Goal: Information Seeking & Learning: Understand process/instructions

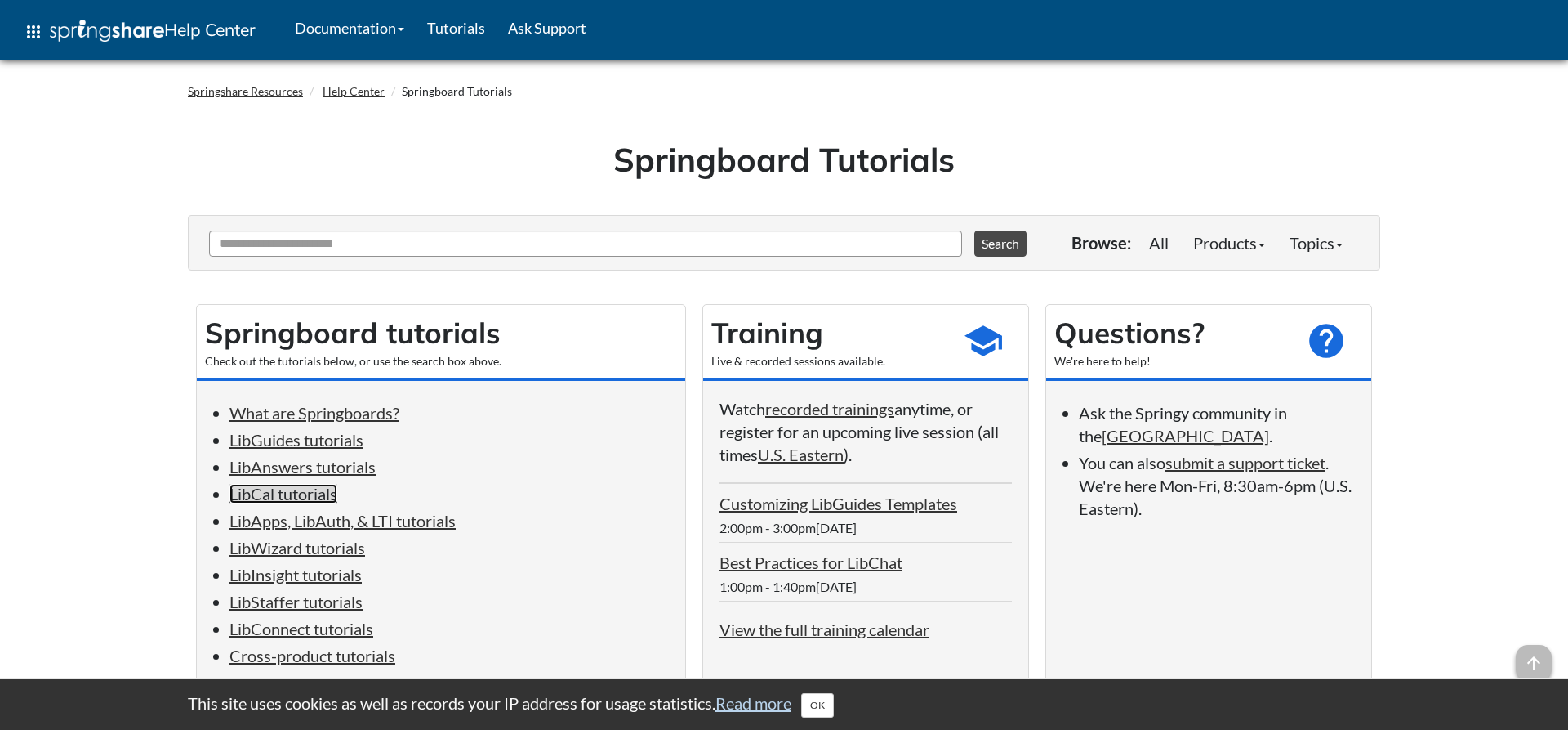
click at [328, 501] on link "LibCal tutorials" at bounding box center [283, 494] width 107 height 20
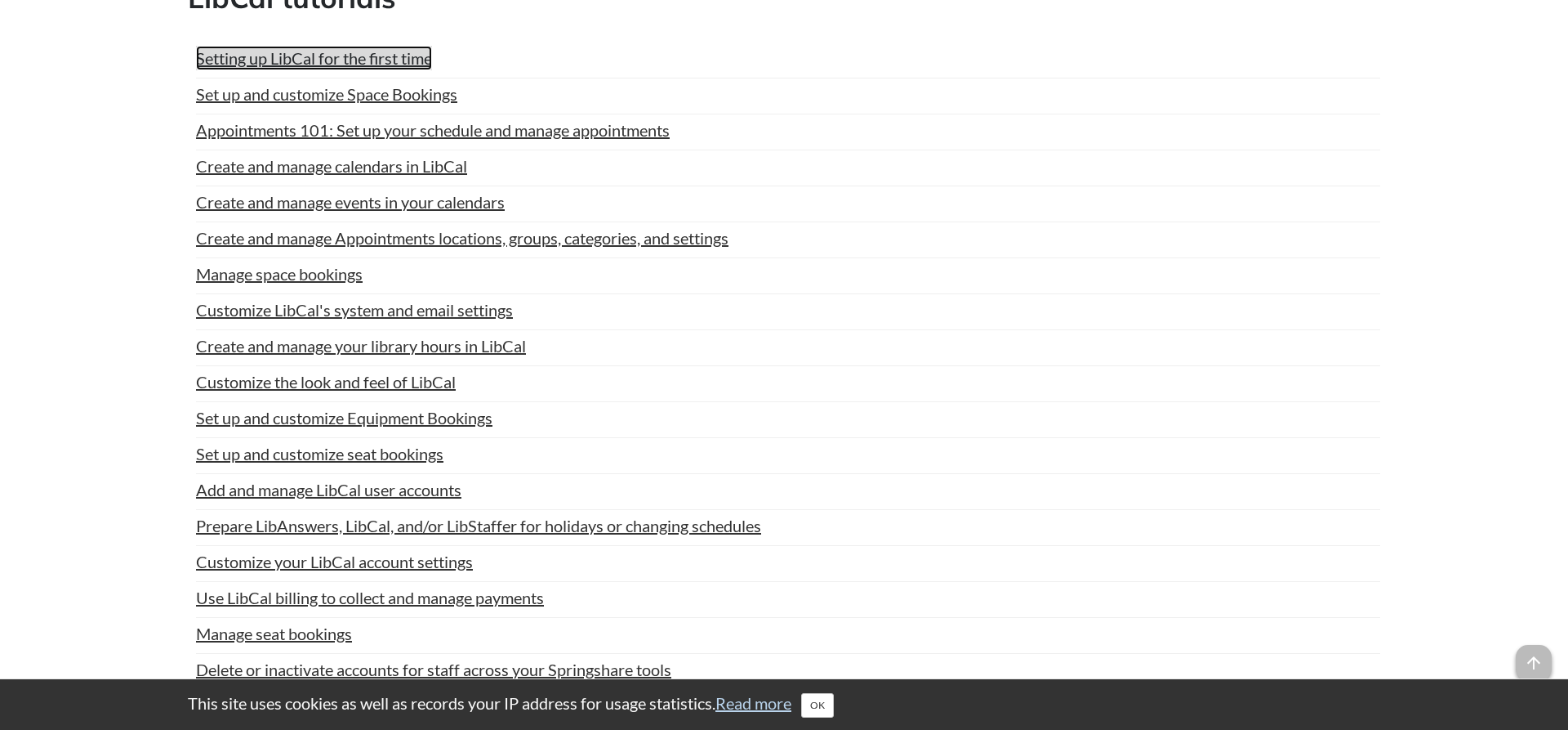
click at [338, 70] on link "Setting up LibCal for the first time" at bounding box center [315, 58] width 236 height 24
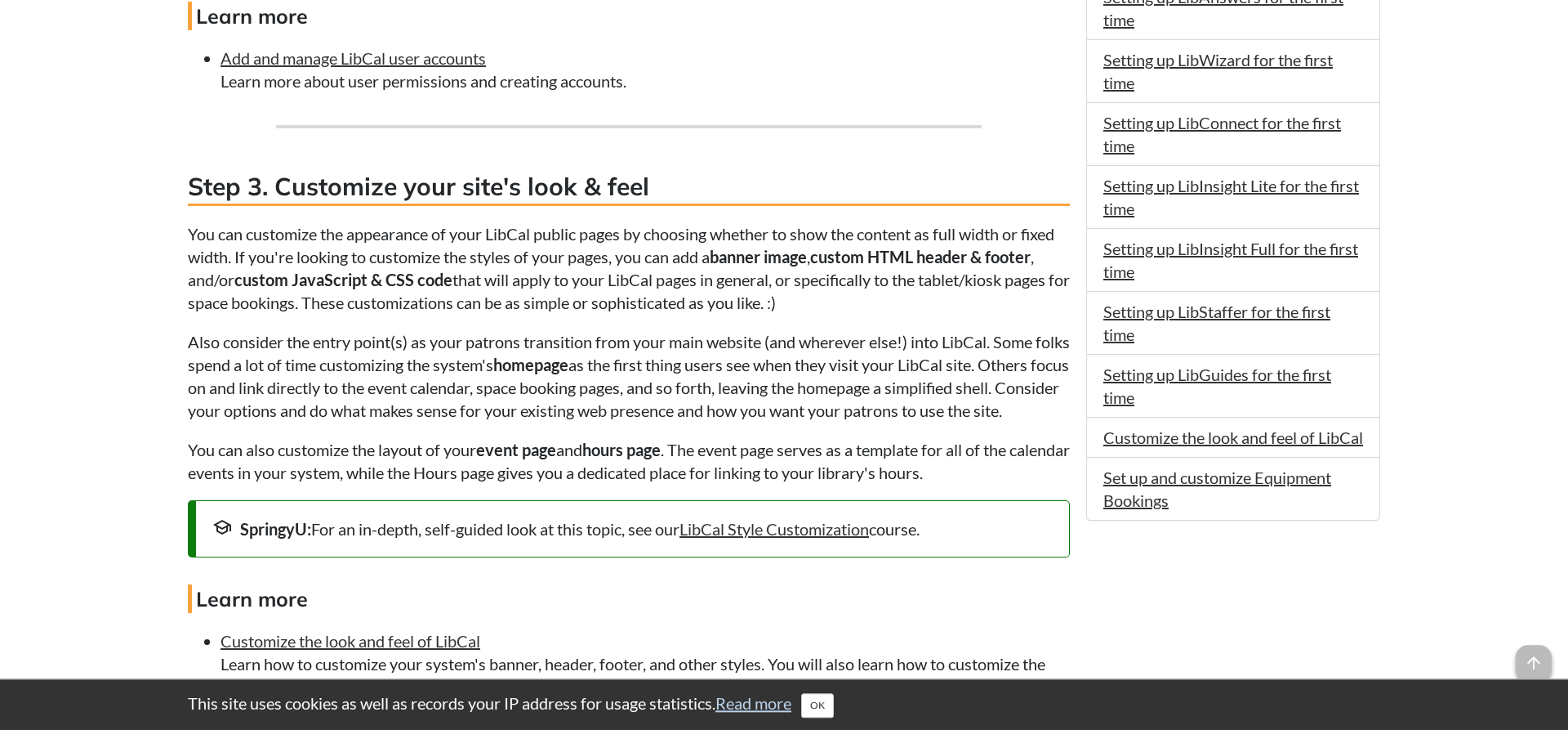
scroll to position [1583, 0]
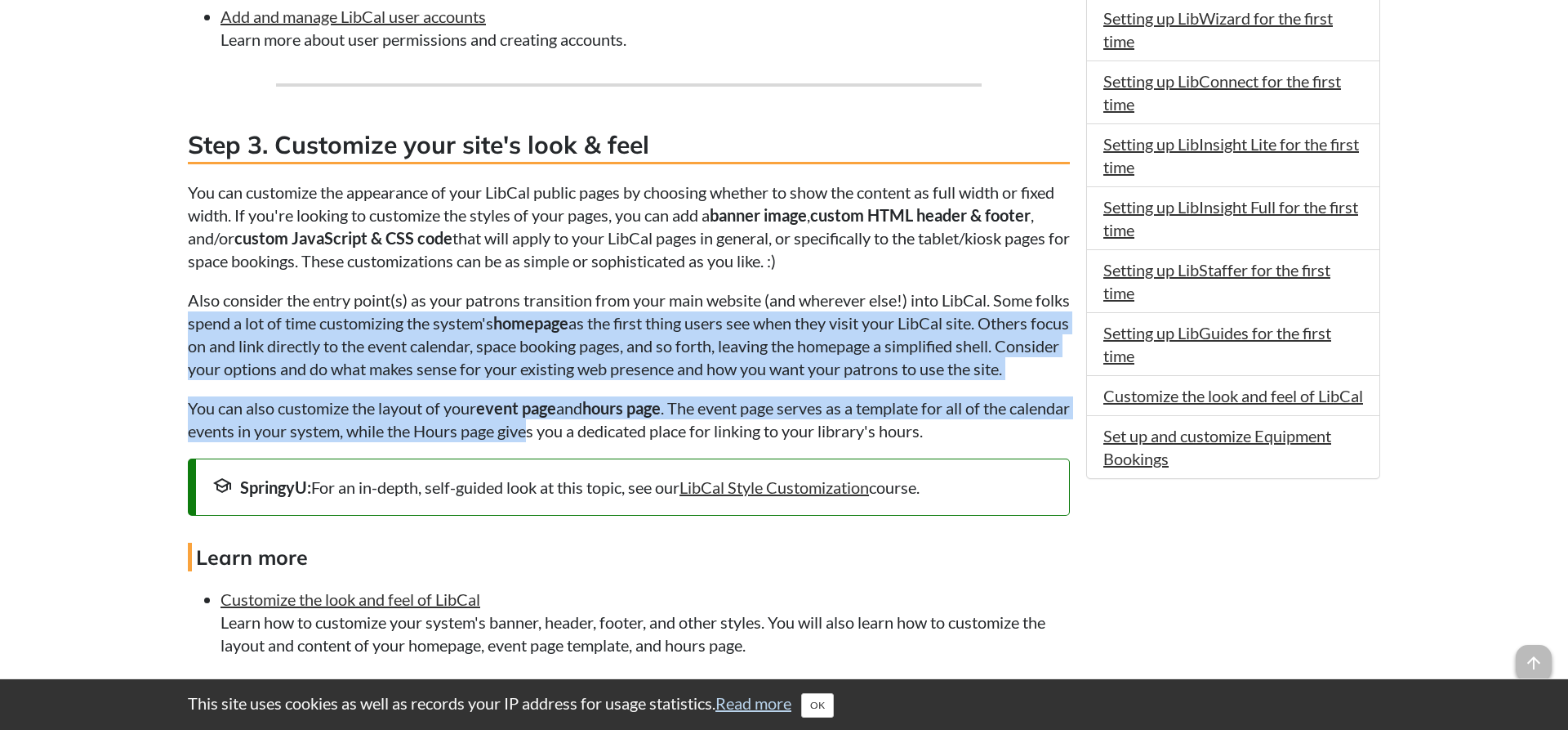
drag, startPoint x: 222, startPoint y: 337, endPoint x: 592, endPoint y: 453, distance: 387.8
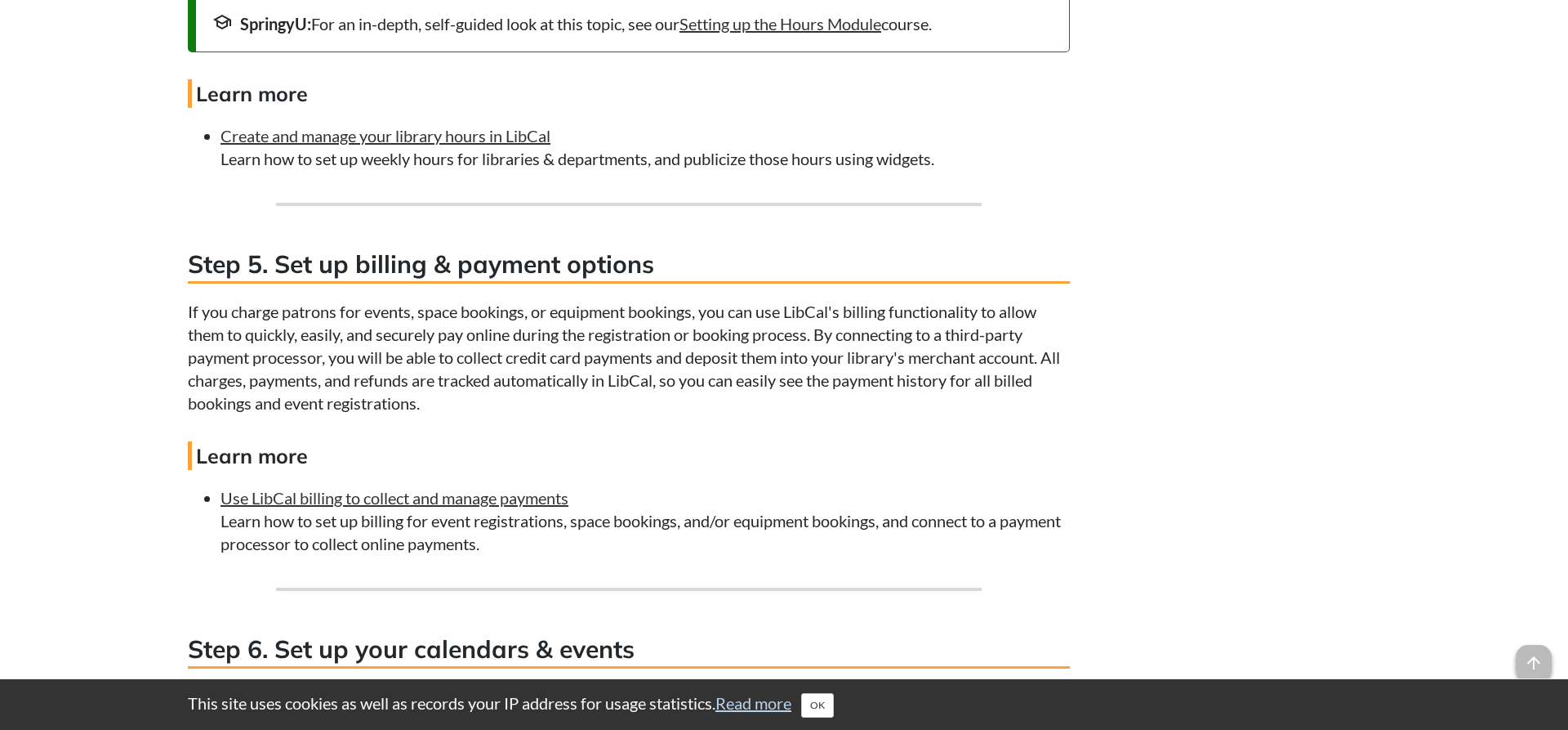
scroll to position [2917, 0]
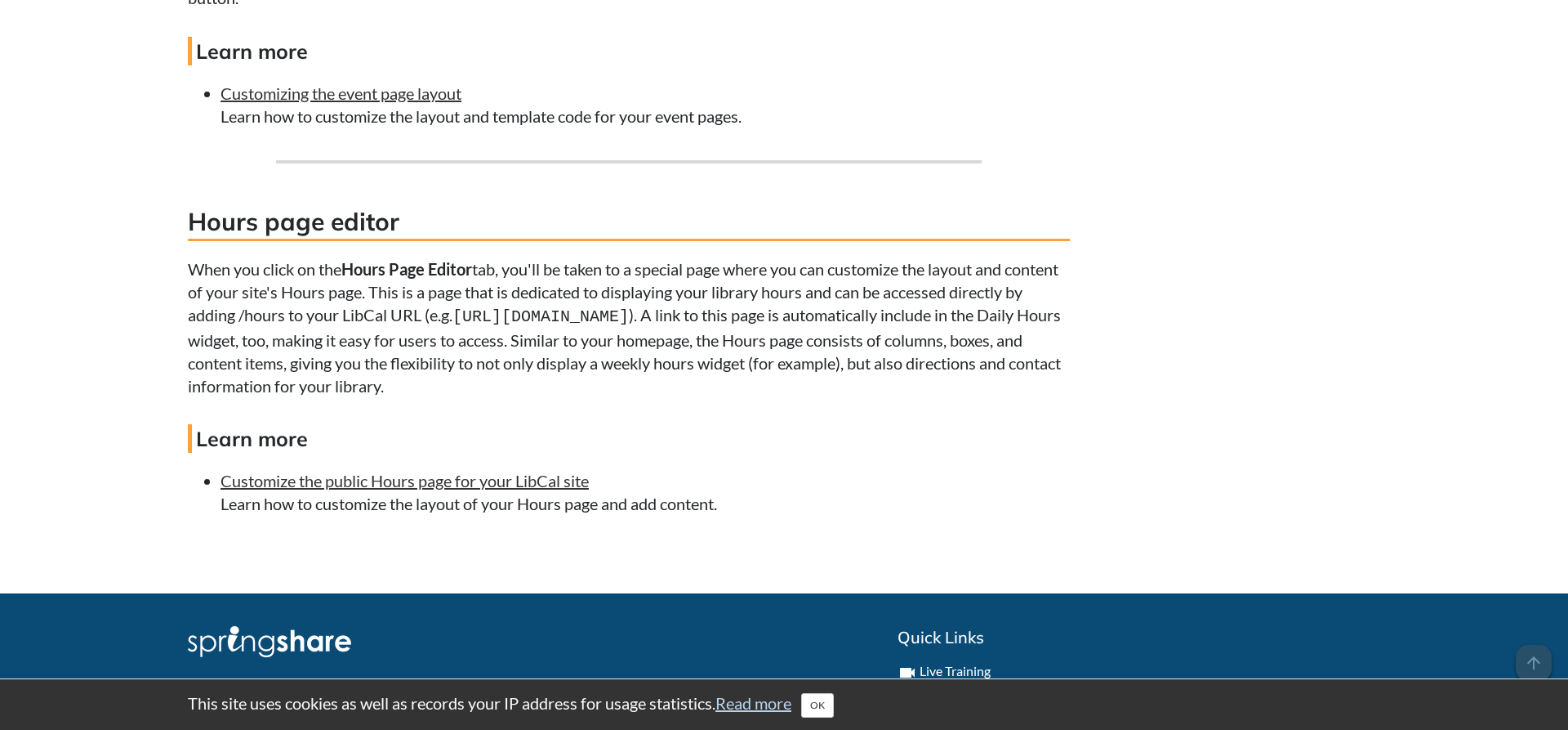
scroll to position [2000, 0]
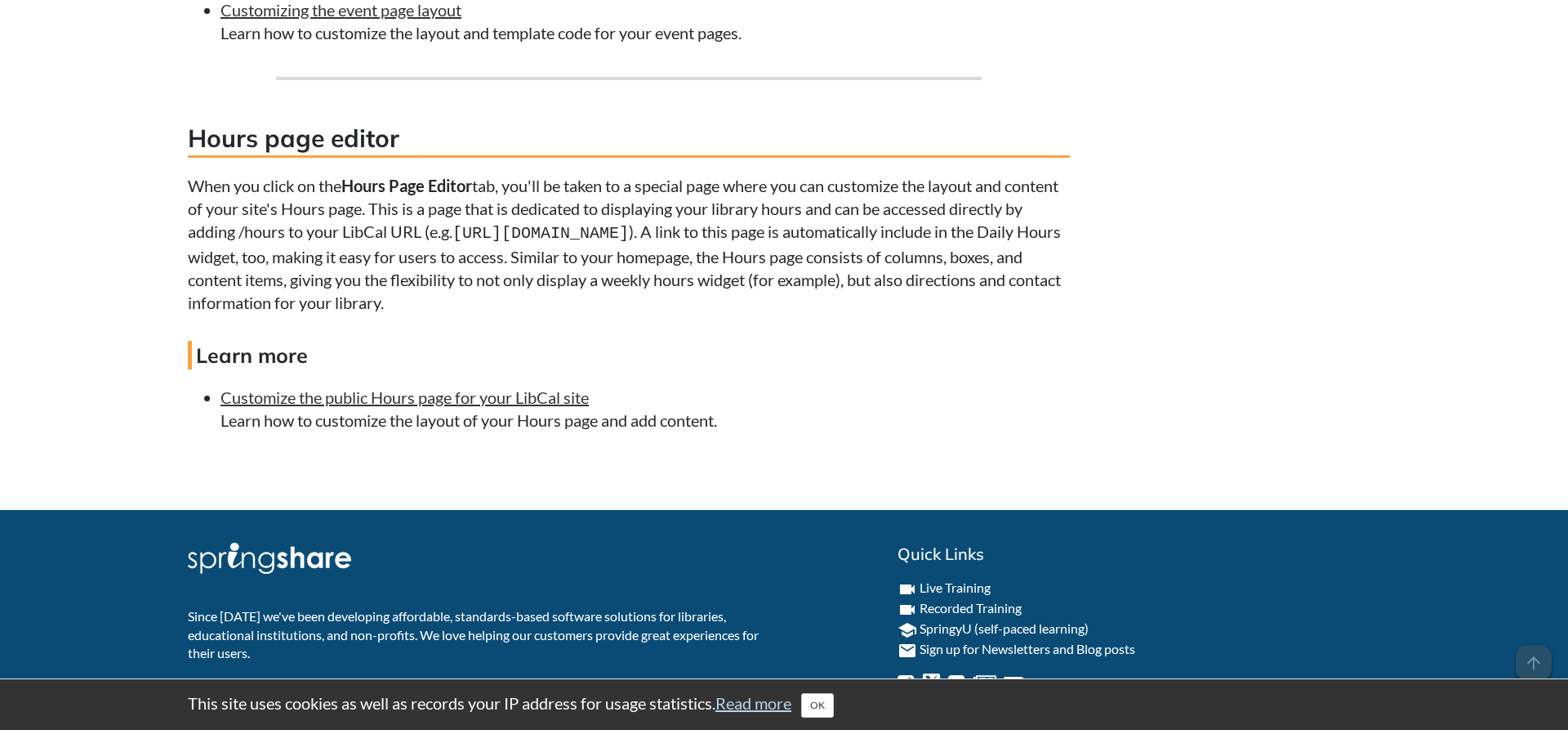
drag, startPoint x: 835, startPoint y: 250, endPoint x: 479, endPoint y: 246, distance: 356.0
click at [479, 242] on tt "https://yourlibrary.libcal.com/hours/" at bounding box center [540, 233] width 177 height 19
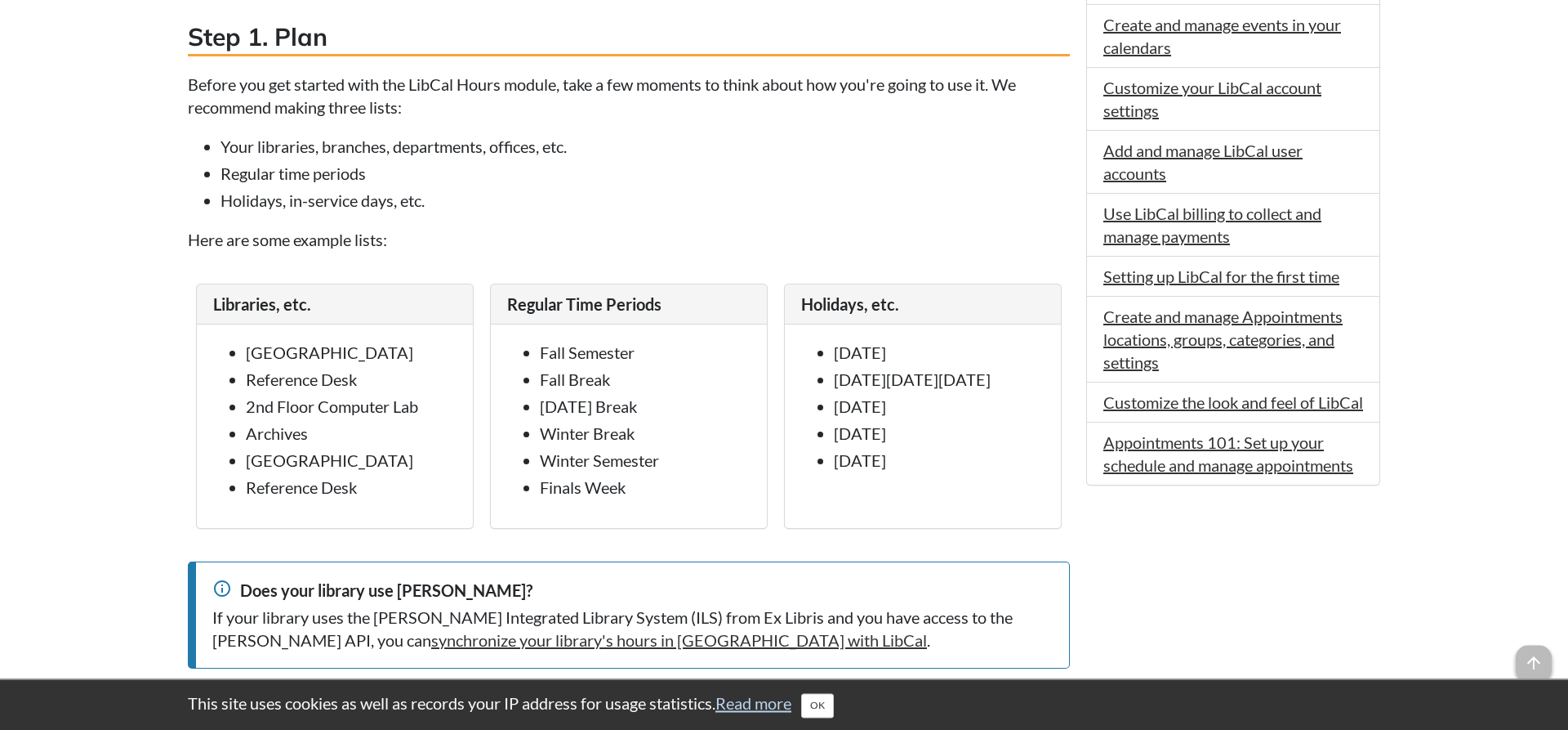
scroll to position [1084, 0]
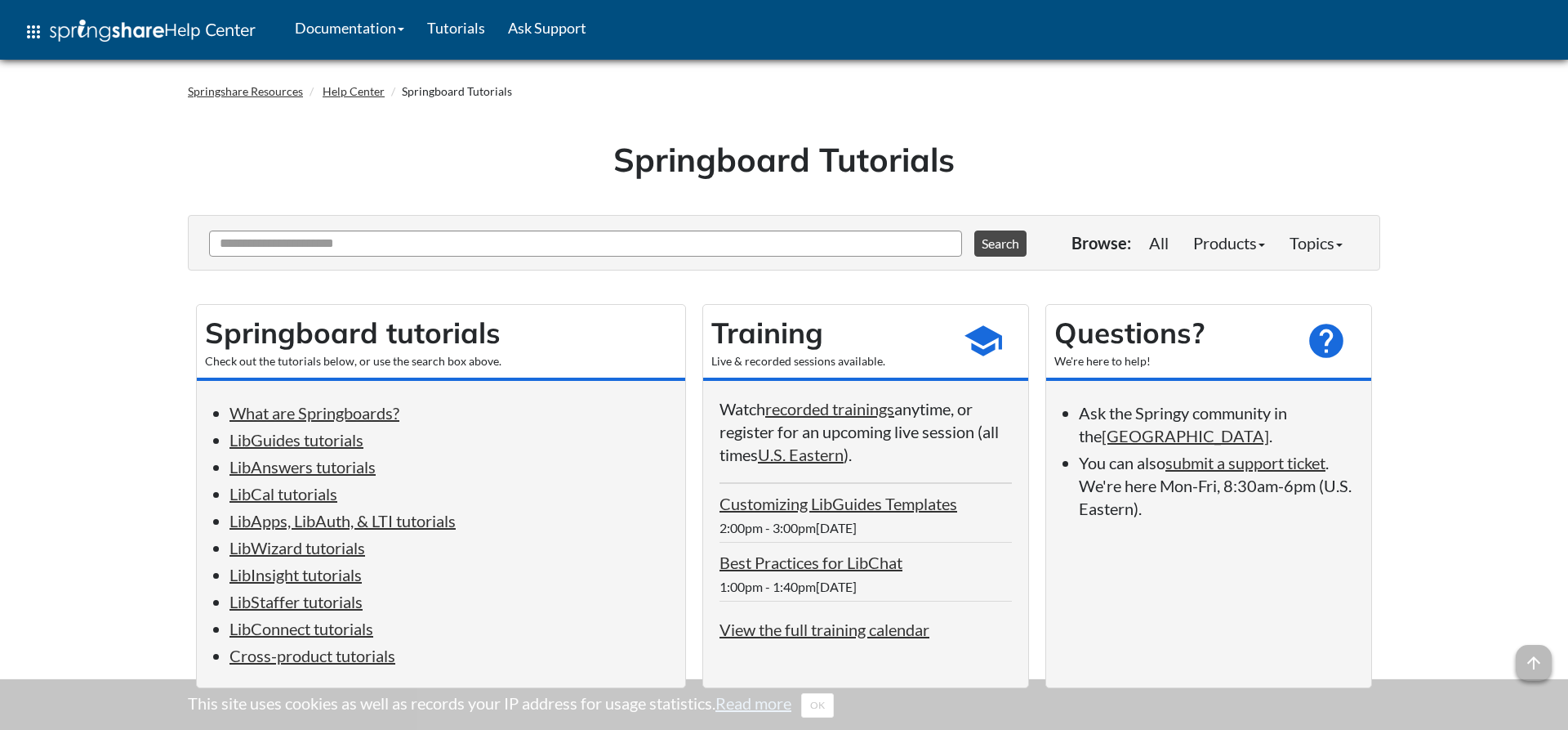
scroll to position [167, 0]
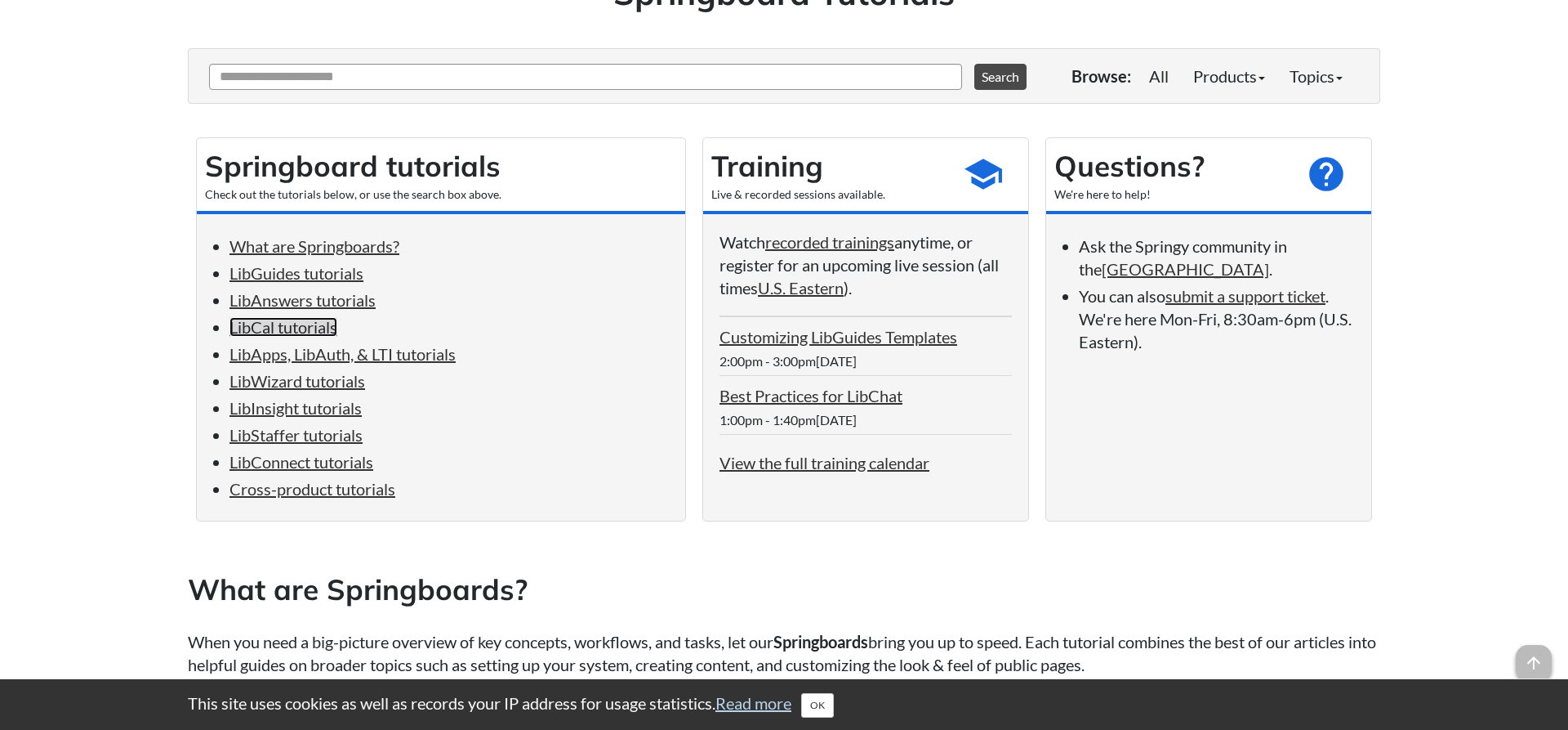
click at [311, 330] on link "LibCal tutorials" at bounding box center [283, 326] width 107 height 20
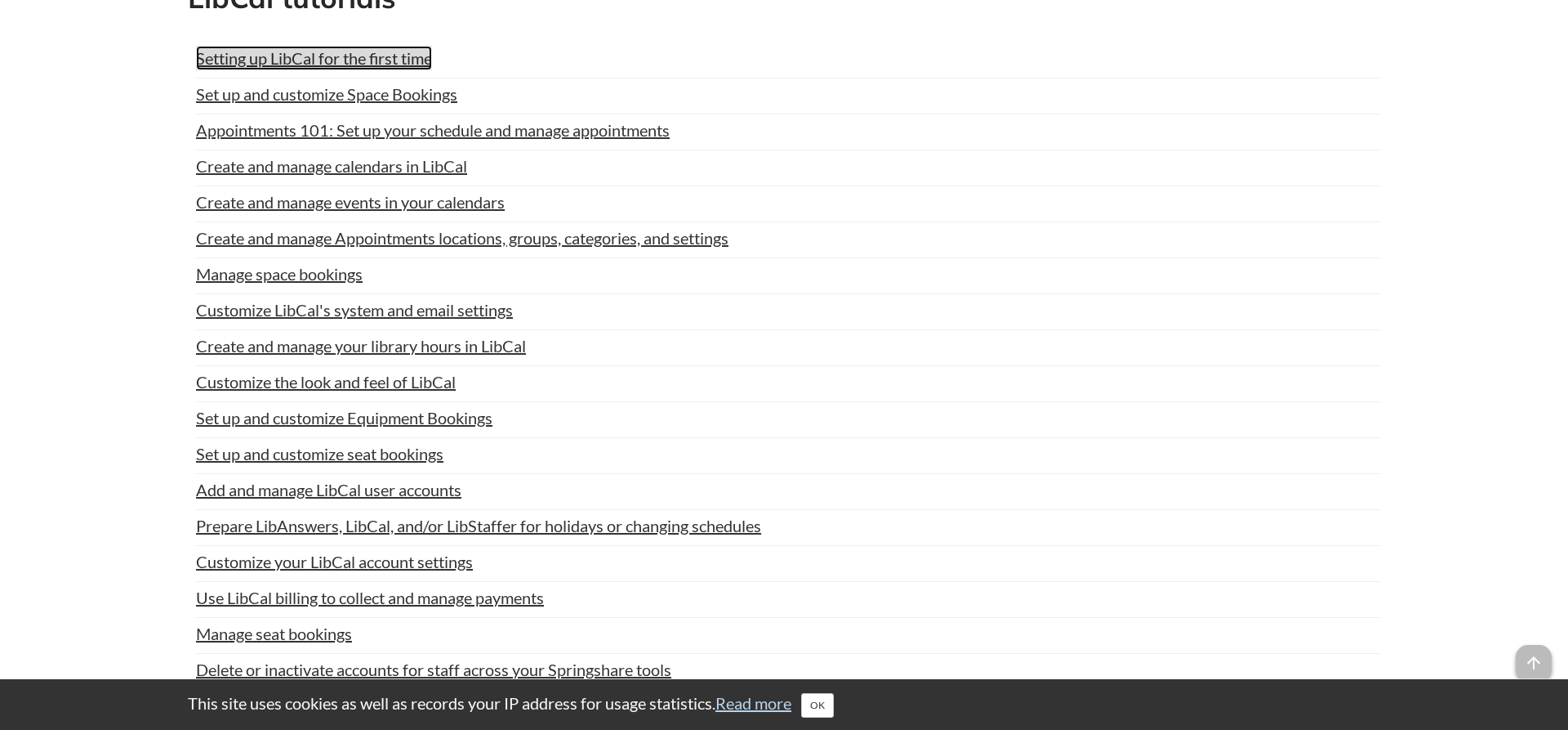
click at [312, 70] on link "Setting up LibCal for the first time" at bounding box center [315, 58] width 236 height 24
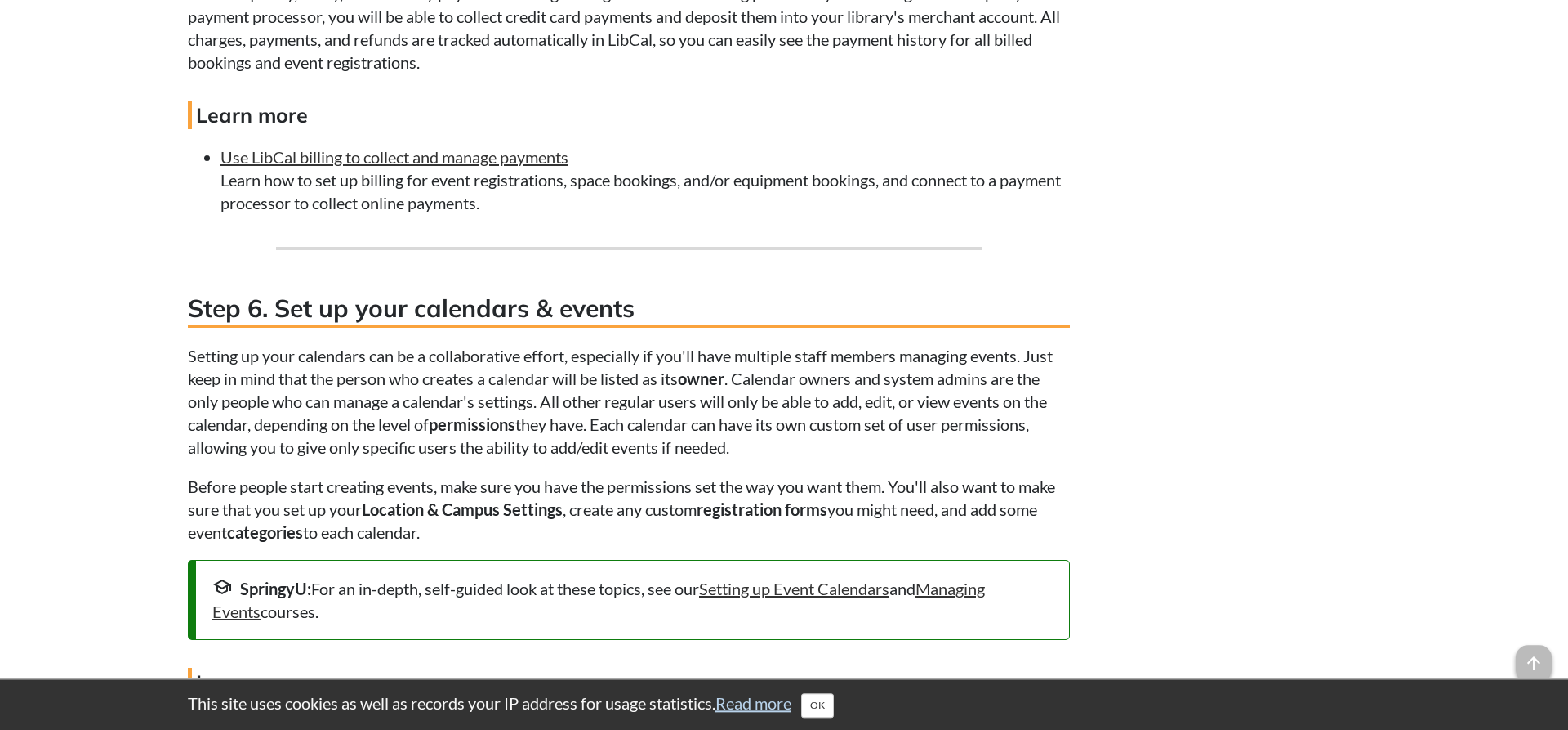
scroll to position [3000, 0]
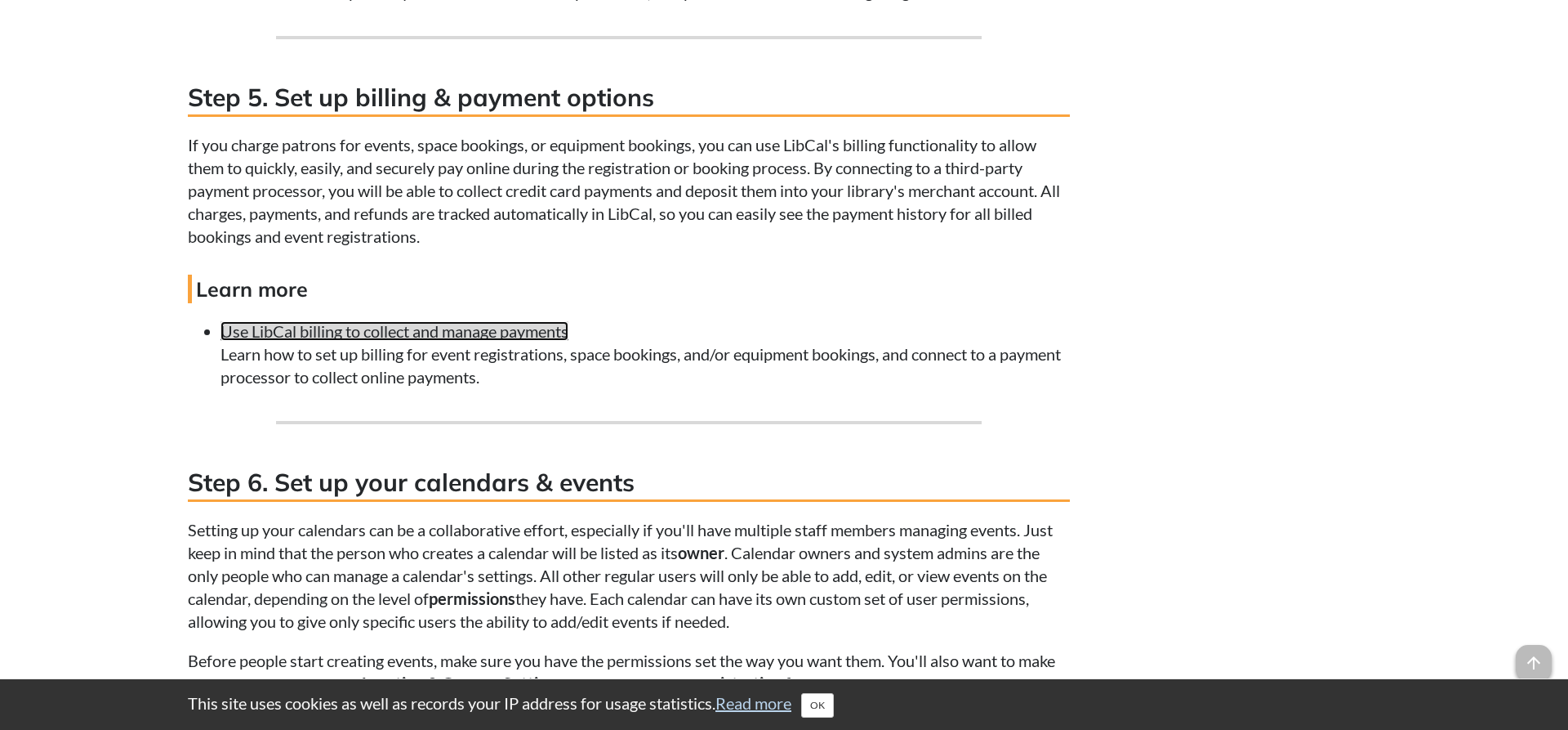
click at [403, 341] on link "Use LibCal billing to collect and manage payments" at bounding box center [395, 331] width 348 height 20
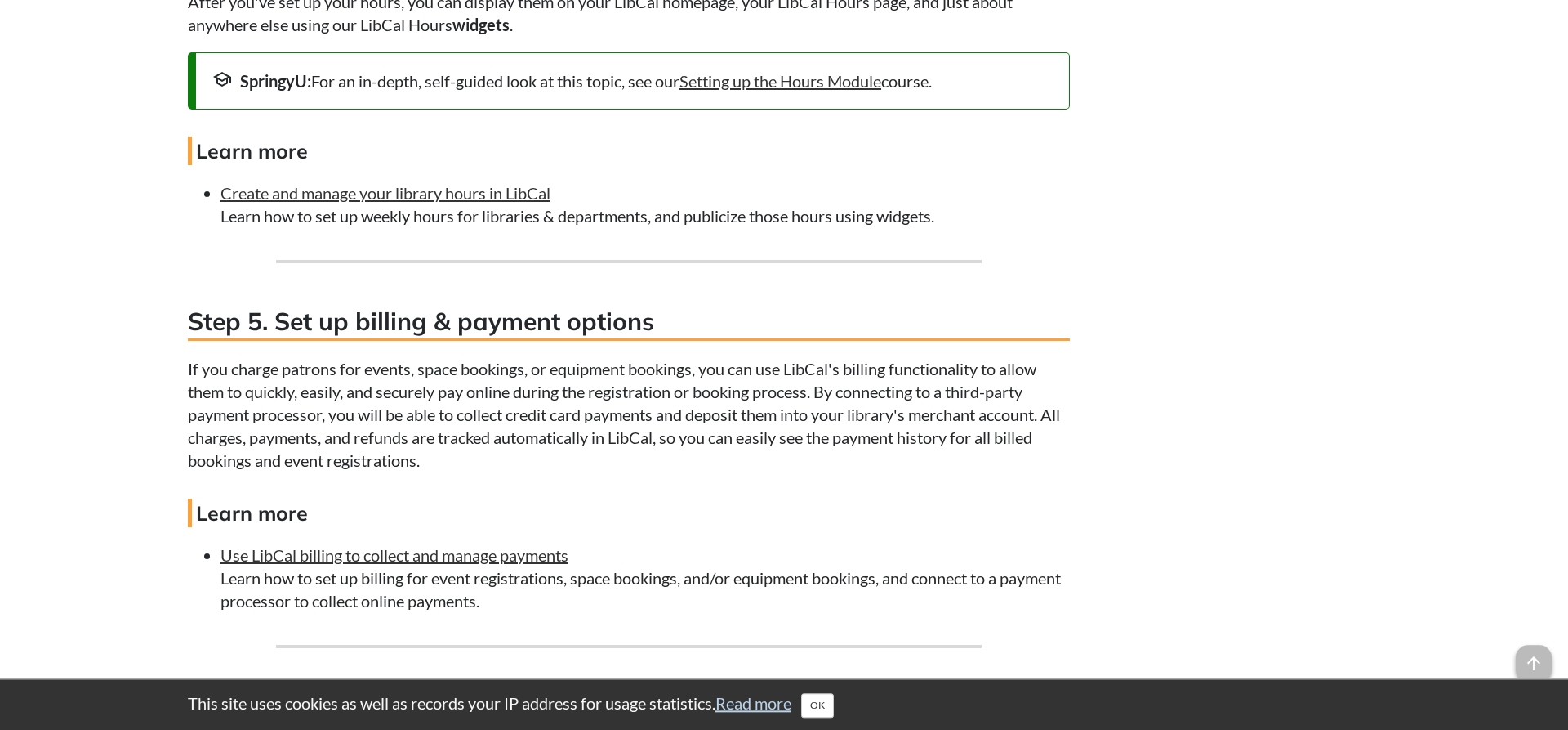
scroll to position [2751, 0]
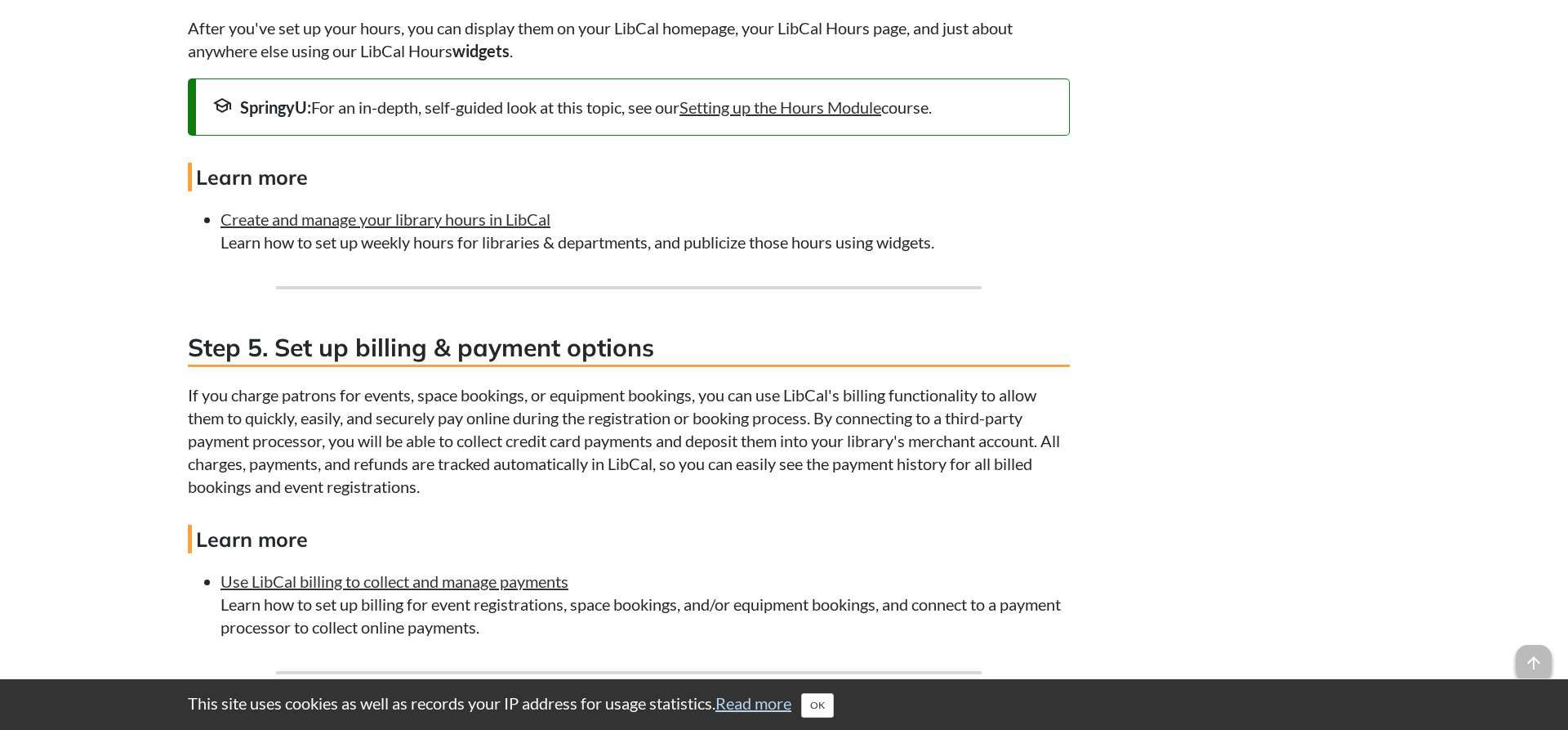
click at [399, 238] on li "Create and manage your library hours in LibCal Learn how to set up weekly hours…" at bounding box center [646, 230] width 850 height 46
click at [399, 229] on link "Create and manage your library hours in LibCal" at bounding box center [386, 219] width 330 height 20
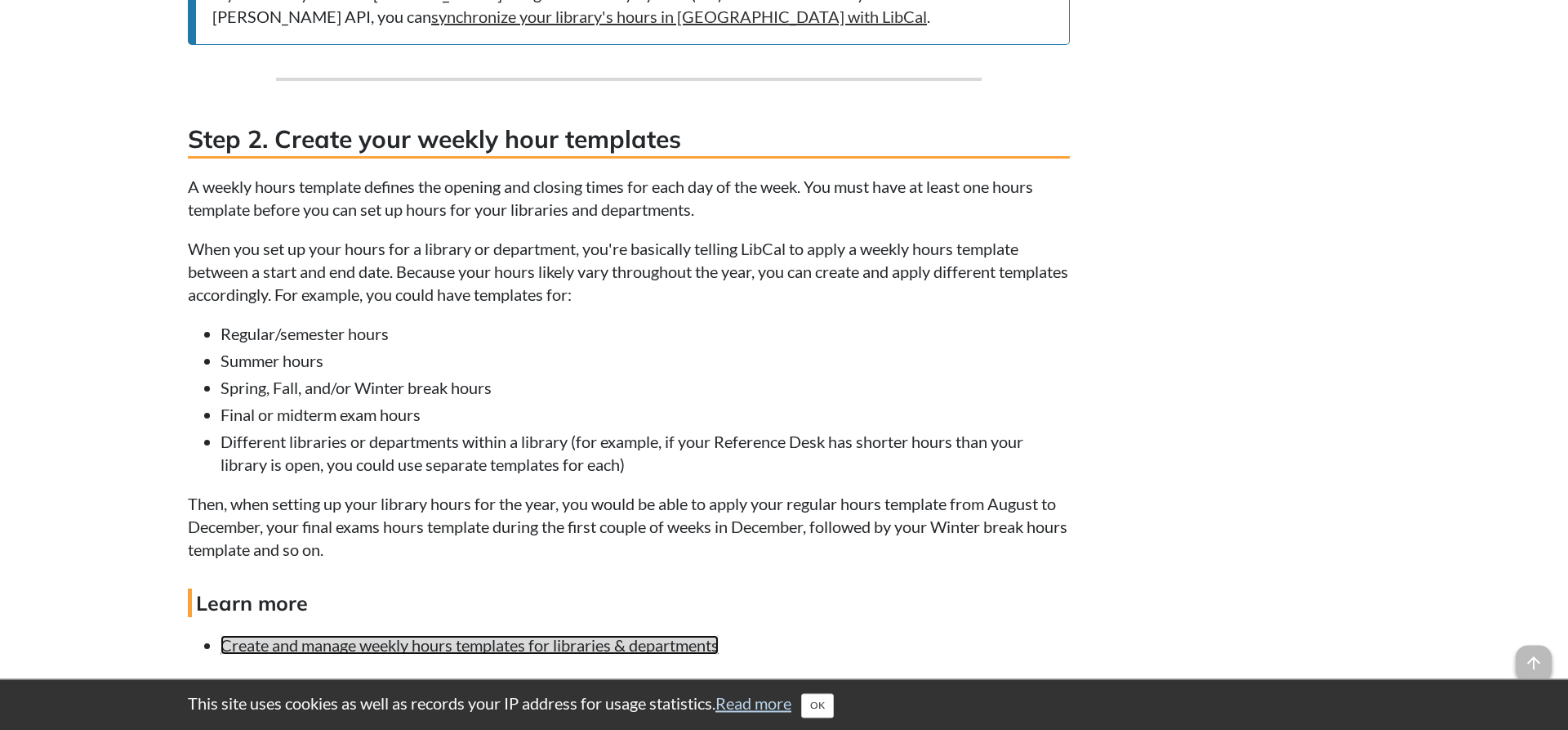
scroll to position [1667, 0]
